Goal: Find specific page/section: Find specific page/section

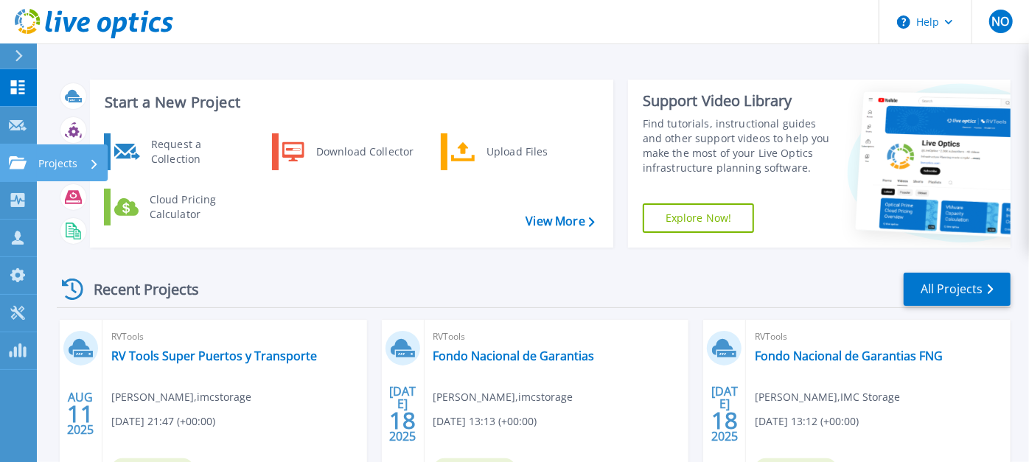
click at [14, 162] on icon at bounding box center [18, 162] width 18 height 13
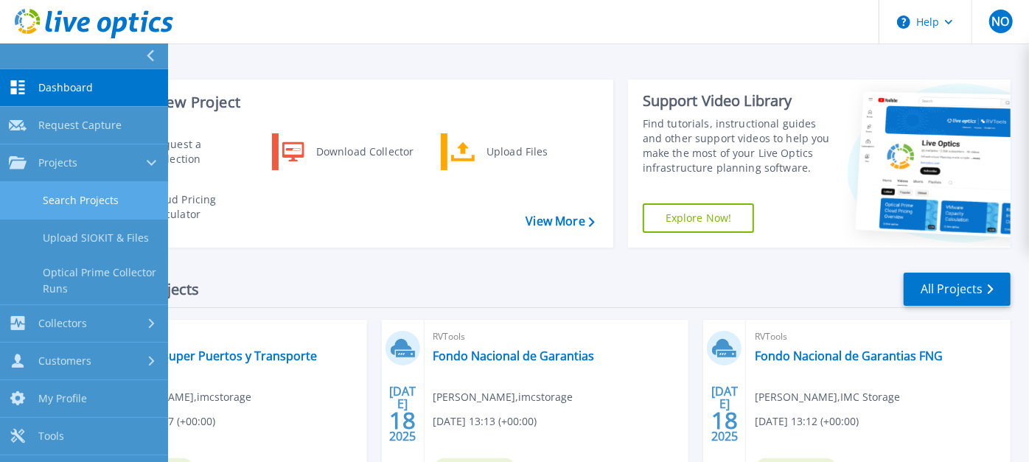
click at [83, 203] on link "Search Projects" at bounding box center [84, 201] width 168 height 38
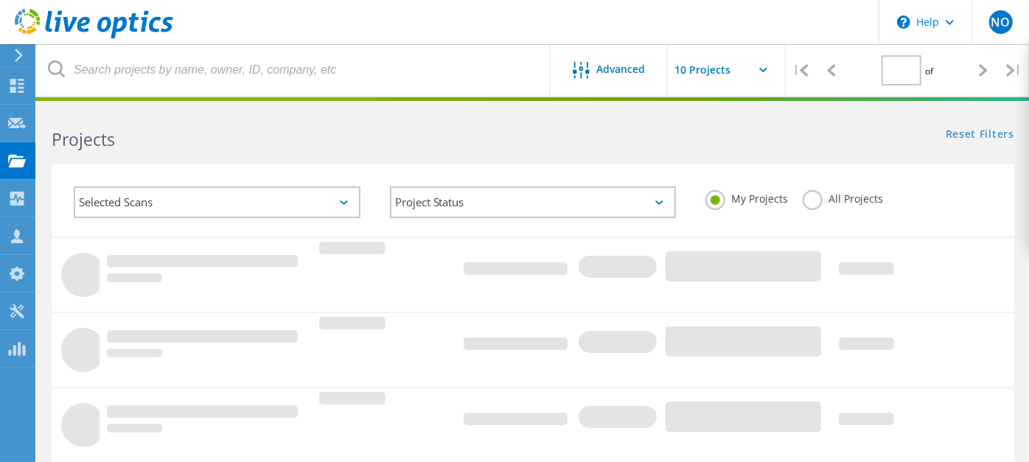
type input "1"
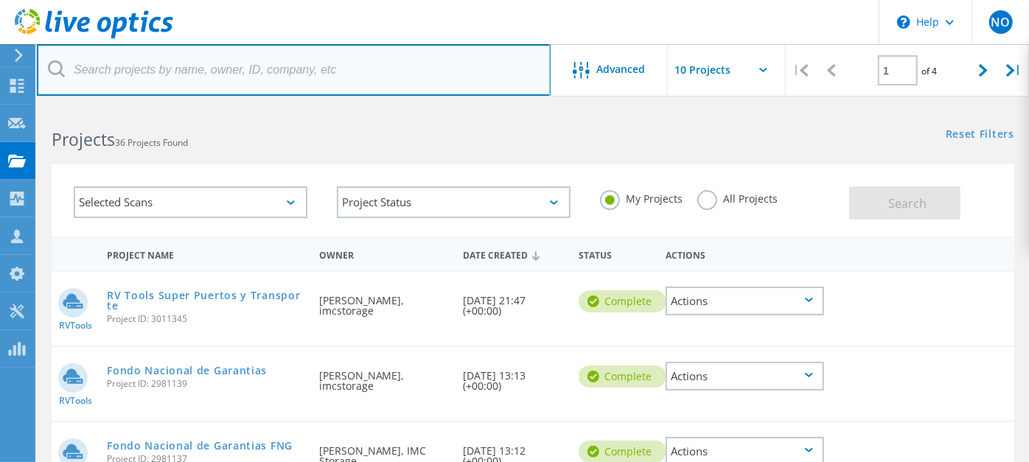
click at [206, 71] on input "text" at bounding box center [294, 70] width 514 height 52
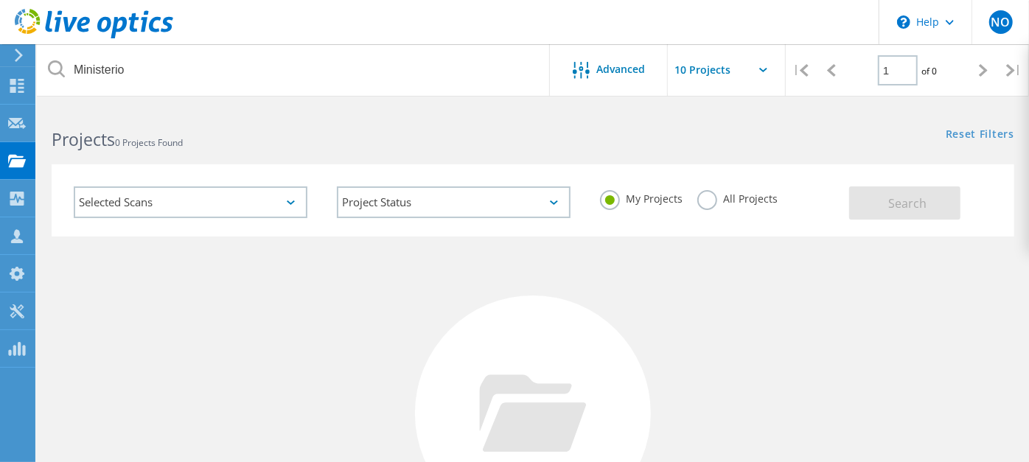
click at [703, 195] on label "All Projects" at bounding box center [737, 197] width 80 height 14
click at [0, 0] on input "All Projects" at bounding box center [0, 0] width 0 height 0
click at [904, 204] on span "Search" at bounding box center [907, 203] width 38 height 16
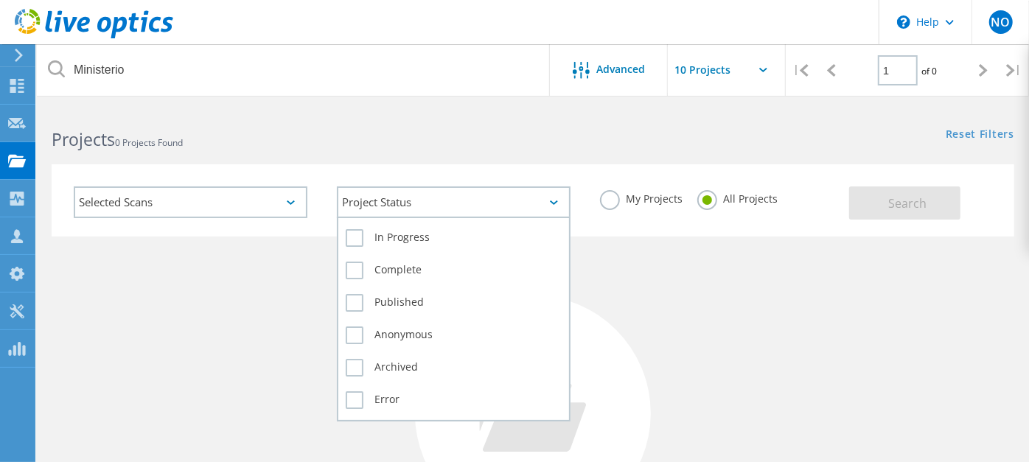
click at [553, 207] on div "Project Status" at bounding box center [454, 203] width 234 height 32
click at [356, 272] on label "Complete" at bounding box center [454, 271] width 216 height 18
click at [0, 0] on input "Complete" at bounding box center [0, 0] width 0 height 0
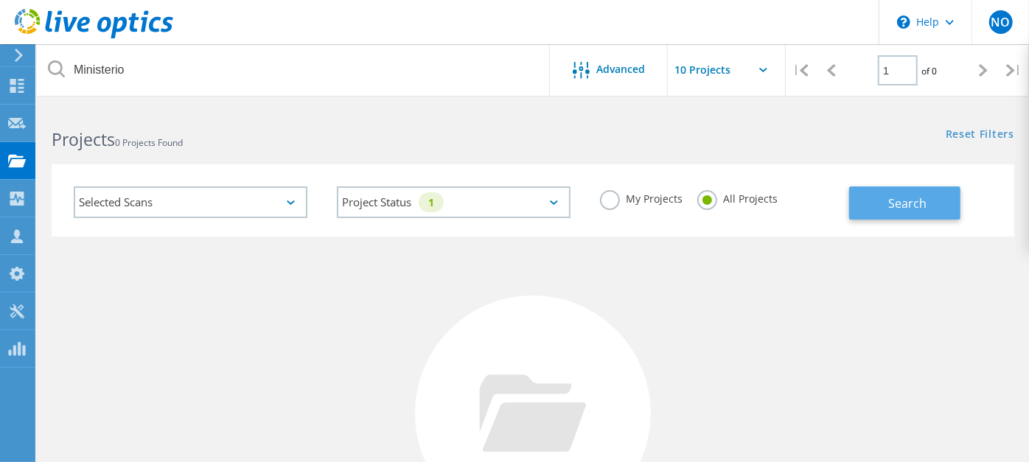
click at [903, 206] on span "Search" at bounding box center [907, 203] width 38 height 16
click at [288, 206] on div "Selected Scans" at bounding box center [191, 203] width 234 height 32
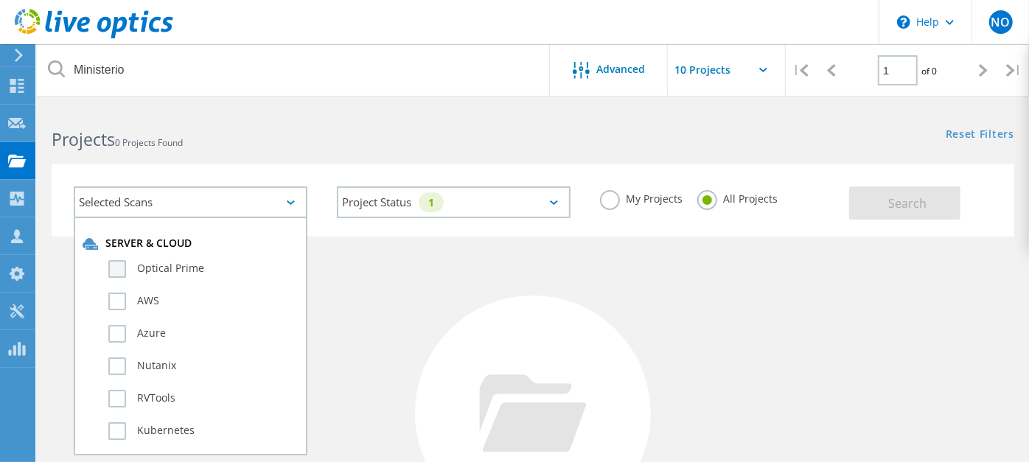
click at [116, 265] on label "Optical Prime" at bounding box center [203, 269] width 190 height 18
click at [0, 0] on input "Optical Prime" at bounding box center [0, 0] width 0 height 0
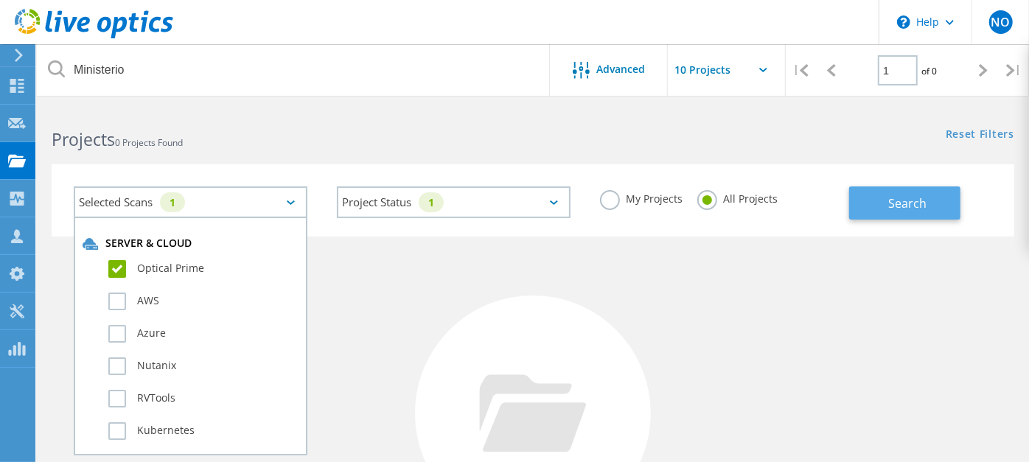
click at [903, 201] on span "Search" at bounding box center [907, 203] width 38 height 16
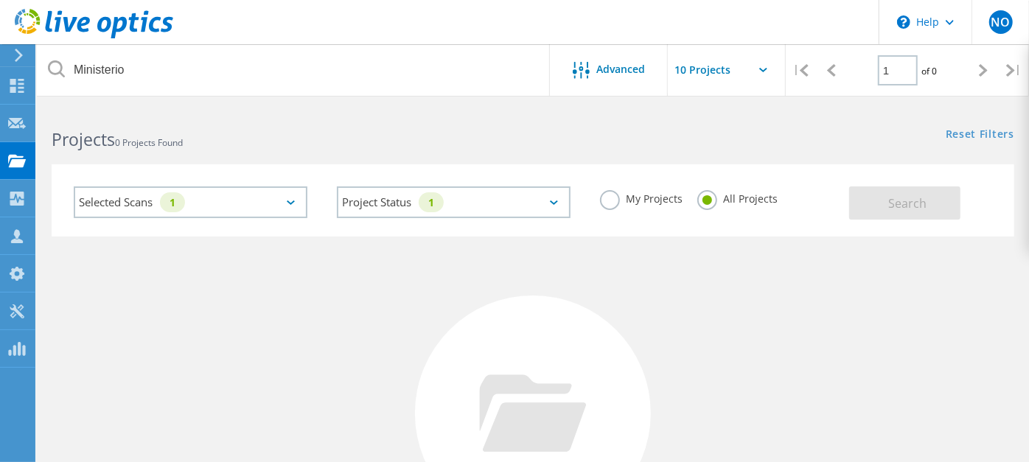
click at [616, 195] on label "My Projects" at bounding box center [641, 197] width 83 height 14
click at [0, 0] on input "My Projects" at bounding box center [0, 0] width 0 height 0
click at [702, 201] on label "All Projects" at bounding box center [737, 197] width 80 height 14
click at [0, 0] on input "All Projects" at bounding box center [0, 0] width 0 height 0
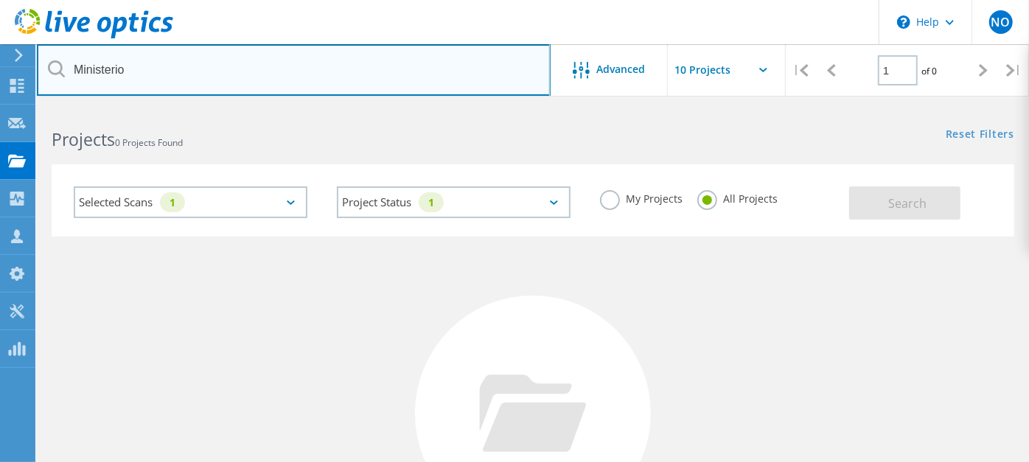
click at [383, 82] on input "Ministerio" at bounding box center [294, 70] width 514 height 52
type input "Ministerio de Hacienda"
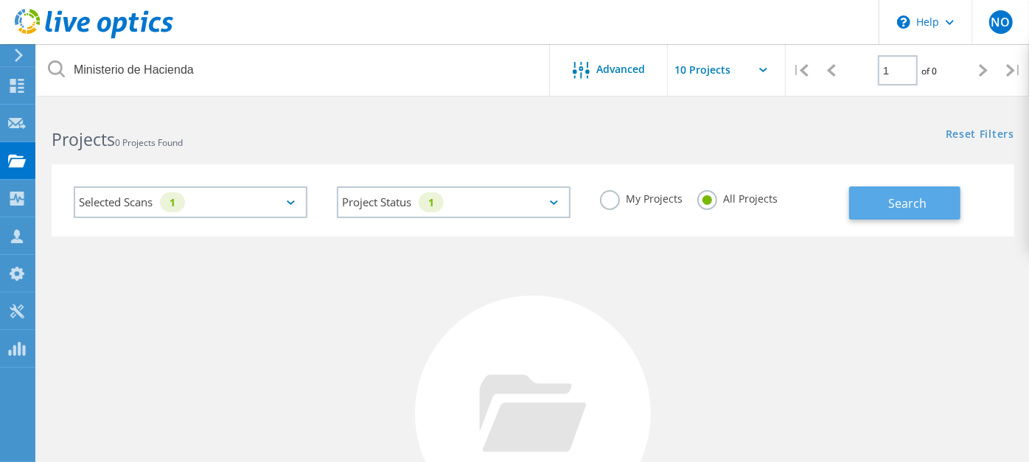
click at [895, 201] on span "Search" at bounding box center [907, 203] width 38 height 16
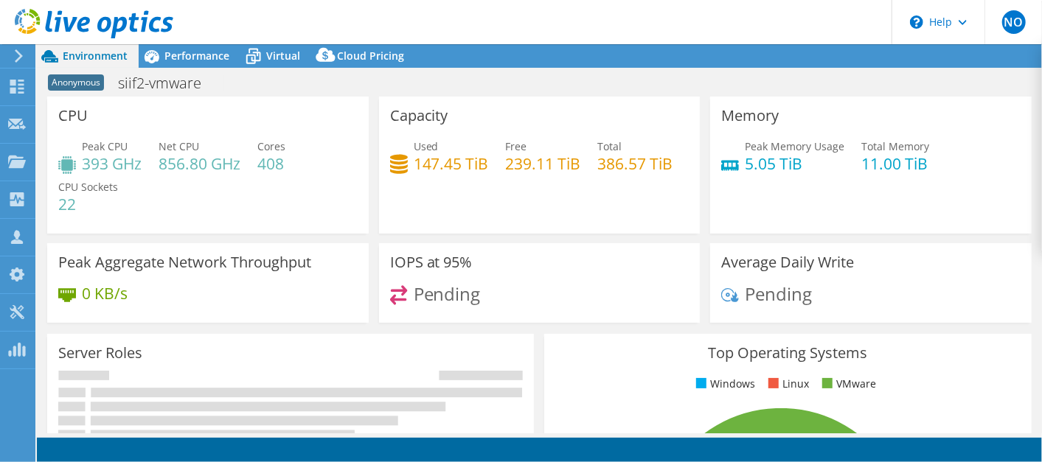
select select "USD"
